Goal: Task Accomplishment & Management: Manage account settings

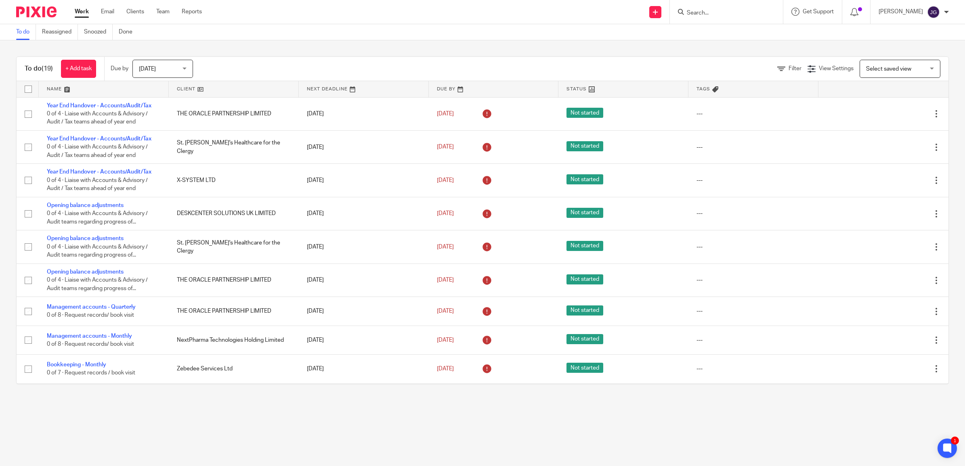
click at [53, 85] on link at bounding box center [104, 89] width 130 height 16
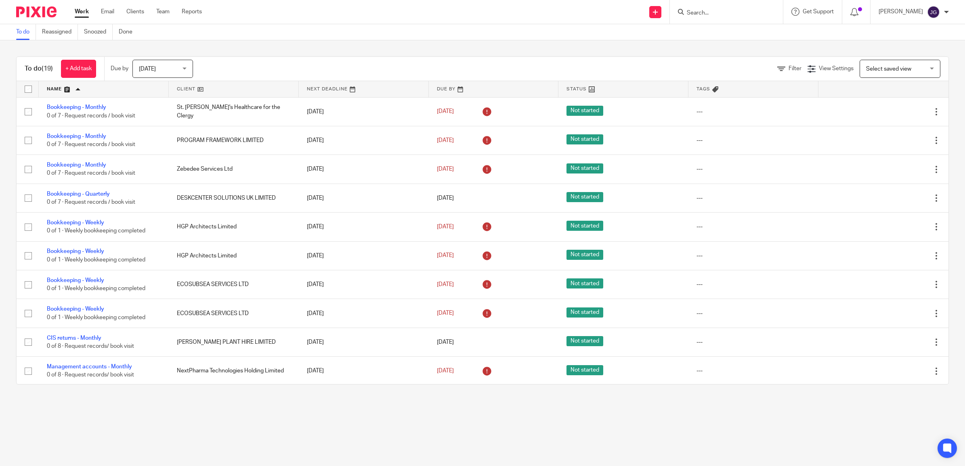
click at [429, 87] on link at bounding box center [494, 89] width 130 height 16
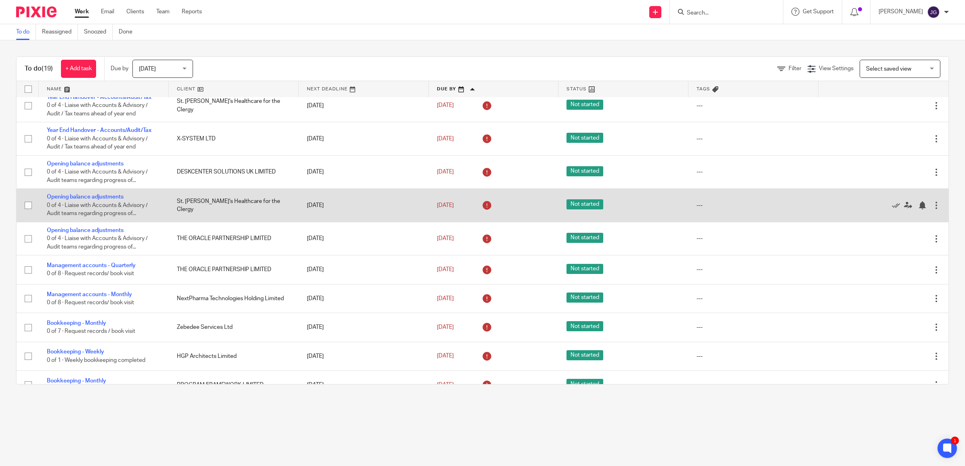
scroll to position [84, 0]
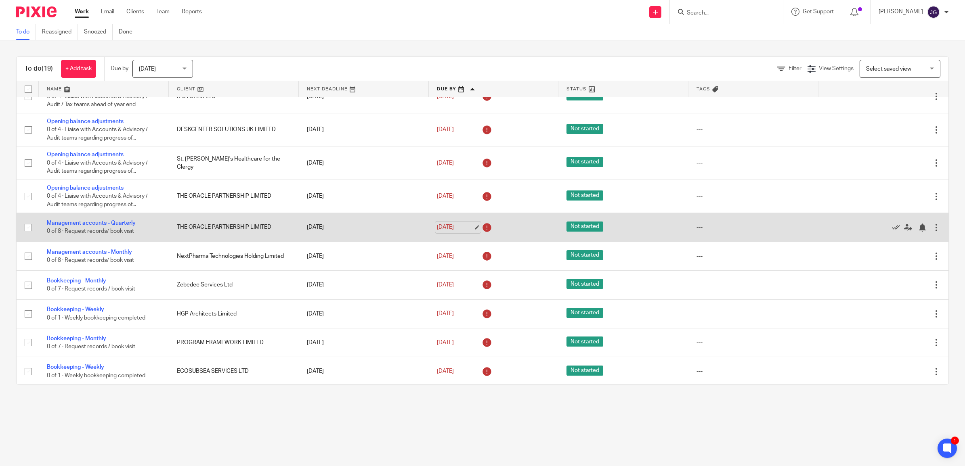
click at [450, 227] on link "[DATE]" at bounding box center [455, 227] width 36 height 8
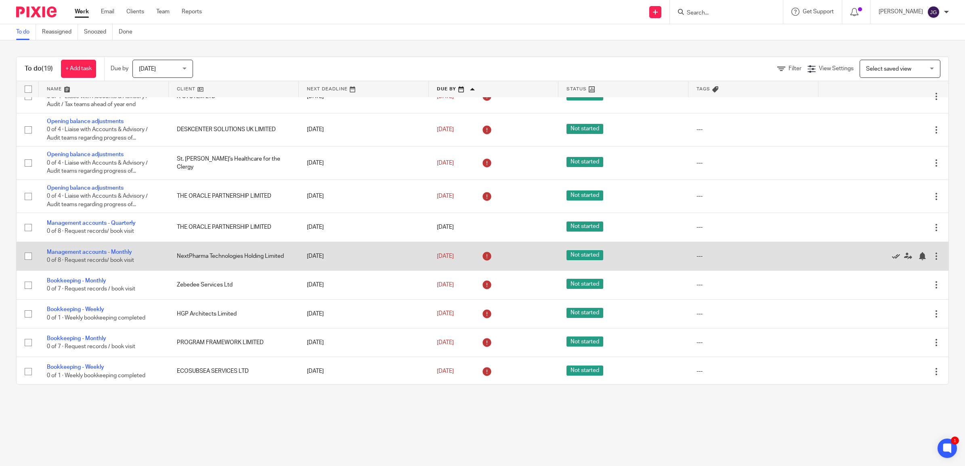
click at [892, 256] on icon at bounding box center [896, 256] width 8 height 8
click at [892, 253] on icon at bounding box center [896, 256] width 8 height 8
click at [892, 255] on icon at bounding box center [896, 256] width 8 height 8
click at [447, 254] on link "[DATE]" at bounding box center [455, 256] width 36 height 8
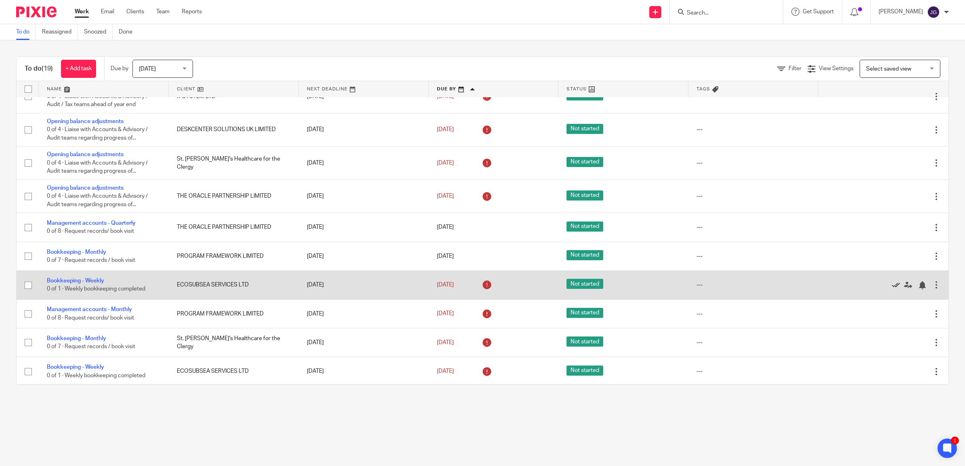
click at [892, 281] on icon at bounding box center [896, 285] width 8 height 8
click at [892, 285] on icon at bounding box center [896, 285] width 8 height 8
click at [892, 283] on icon at bounding box center [896, 285] width 8 height 8
click at [456, 281] on link "[DATE]" at bounding box center [455, 285] width 36 height 8
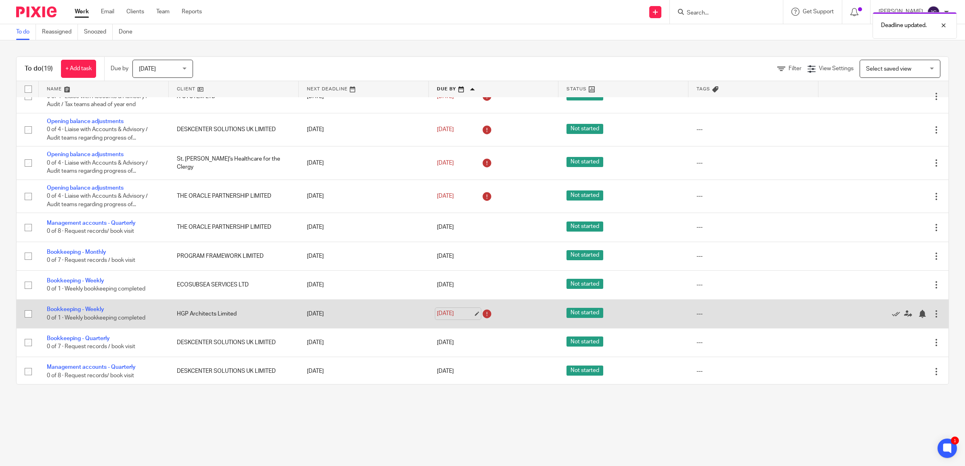
click at [452, 312] on link "[DATE]" at bounding box center [455, 314] width 36 height 8
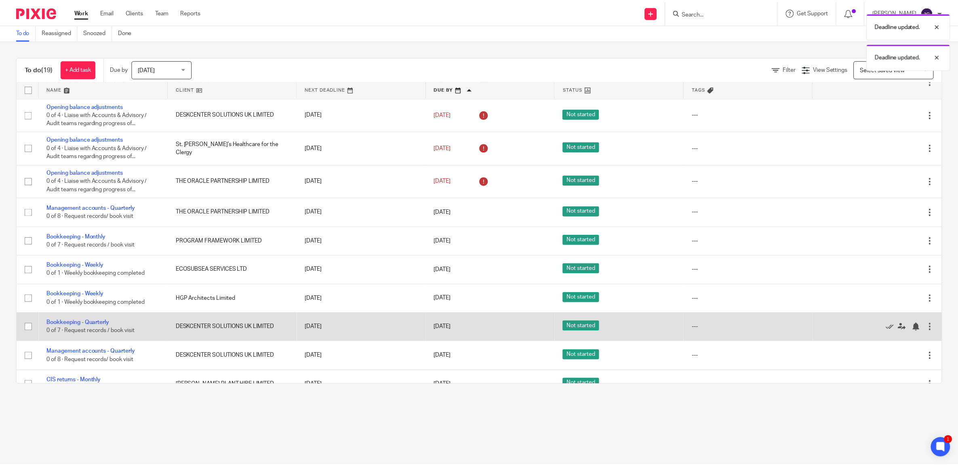
scroll to position [114, 0]
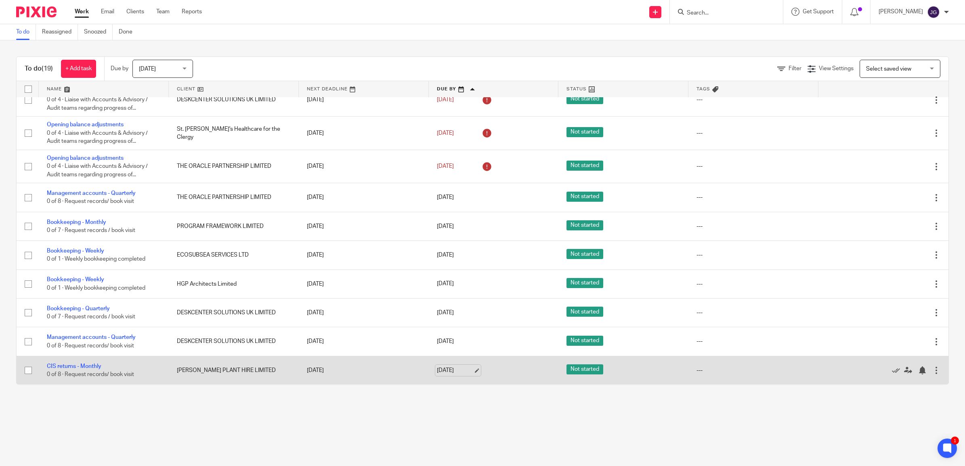
drag, startPoint x: 452, startPoint y: 371, endPoint x: 458, endPoint y: 370, distance: 6.1
click at [452, 371] on link "[DATE]" at bounding box center [455, 371] width 36 height 8
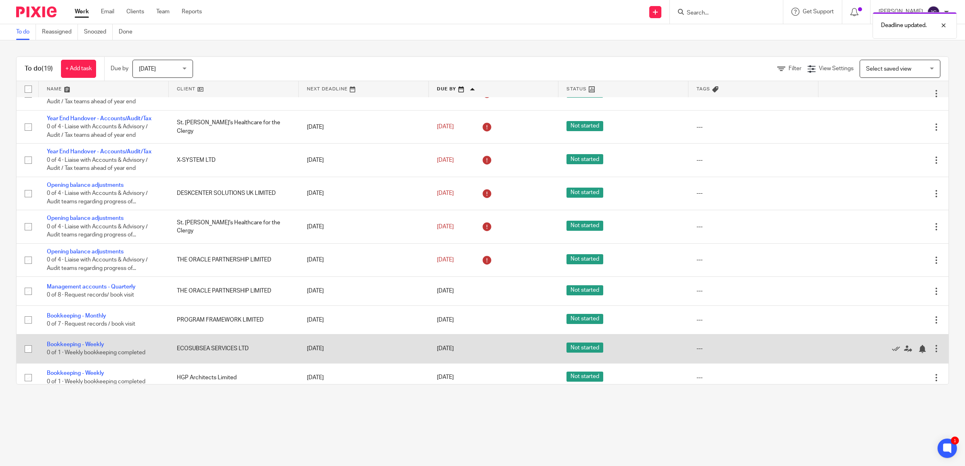
scroll to position [0, 0]
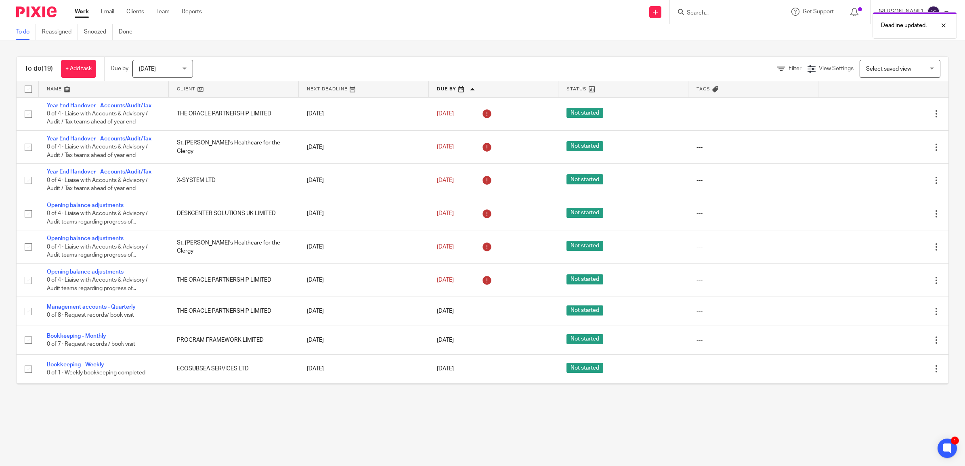
click at [160, 67] on span "[DATE]" at bounding box center [160, 68] width 43 height 17
click at [162, 118] on span "This week" at bounding box center [152, 119] width 25 height 6
